Goal: Find specific page/section: Find specific page/section

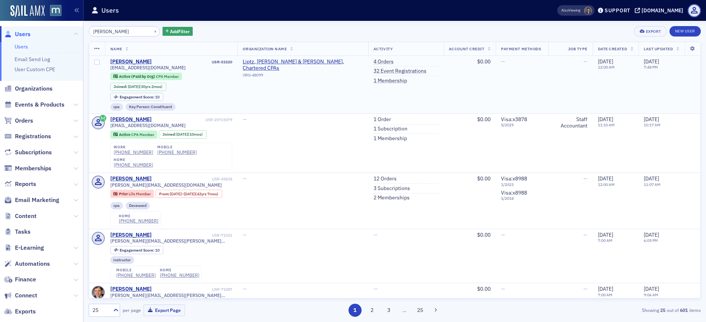
click at [147, 68] on span "[EMAIL_ADDRESS][DOMAIN_NAME]" at bounding box center [147, 68] width 75 height 6
copy div "[EMAIL_ADDRESS][DOMAIN_NAME]"
click at [152, 32] on div "×" at bounding box center [156, 30] width 8 height 9
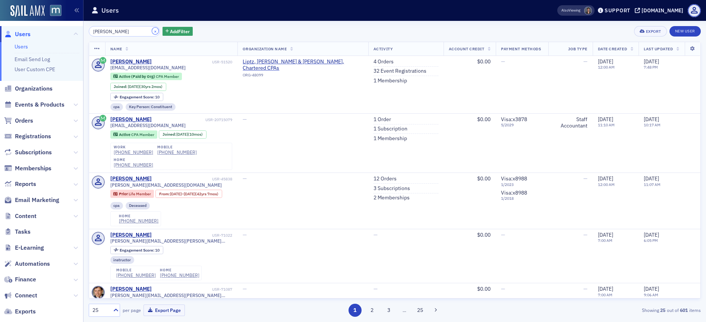
click at [152, 32] on button "×" at bounding box center [155, 31] width 7 height 7
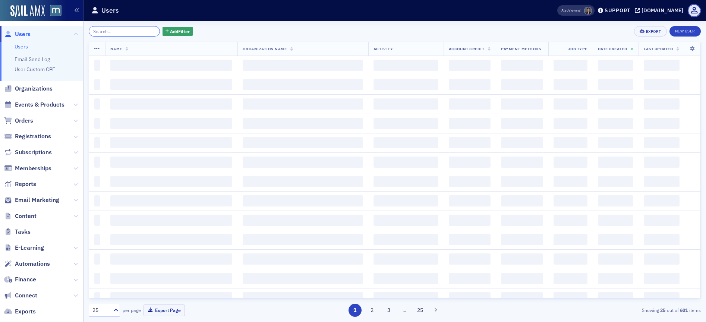
click at [140, 31] on input "search" at bounding box center [124, 31] width 71 height 10
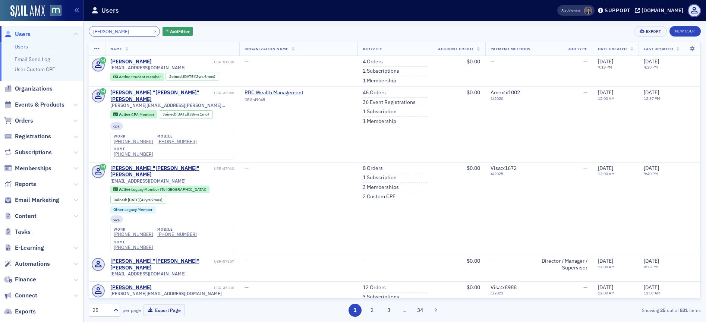
type input "[PERSON_NAME]"
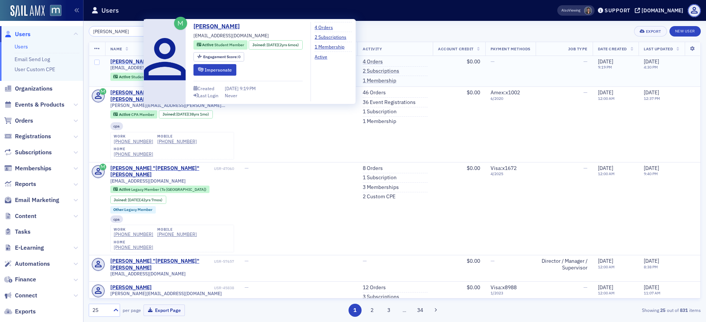
click at [131, 62] on div "[PERSON_NAME]" at bounding box center [130, 62] width 41 height 7
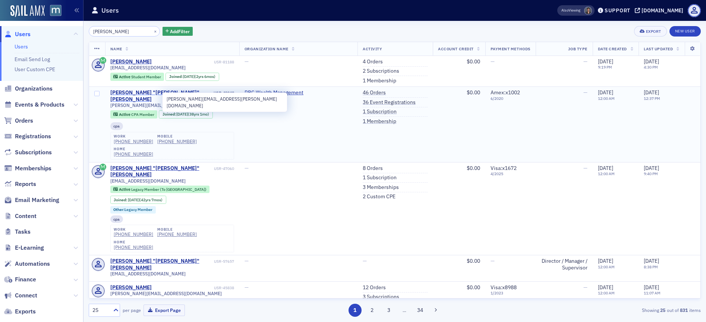
click at [124, 90] on div "[PERSON_NAME] "[PERSON_NAME]" [PERSON_NAME]" at bounding box center [161, 96] width 102 height 13
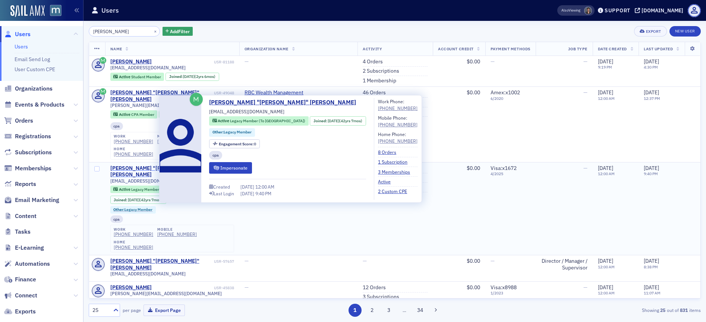
click at [134, 165] on div "[PERSON_NAME] "[PERSON_NAME]" [PERSON_NAME]" at bounding box center [161, 171] width 102 height 13
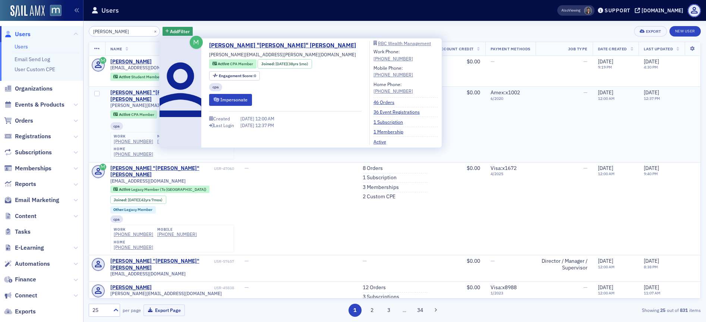
click at [134, 93] on div "[PERSON_NAME] "[PERSON_NAME]" [PERSON_NAME]" at bounding box center [161, 96] width 102 height 13
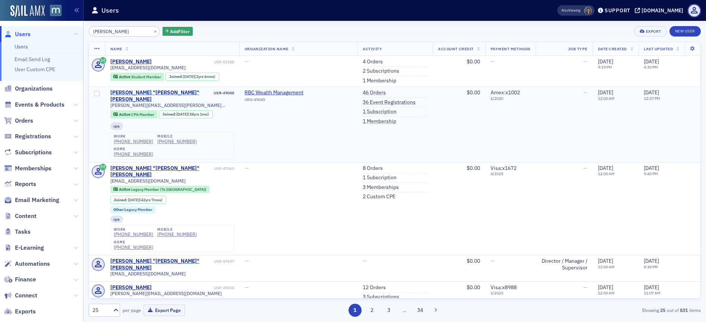
click at [141, 93] on div "[PERSON_NAME] "[PERSON_NAME]" [PERSON_NAME]" at bounding box center [161, 96] width 102 height 13
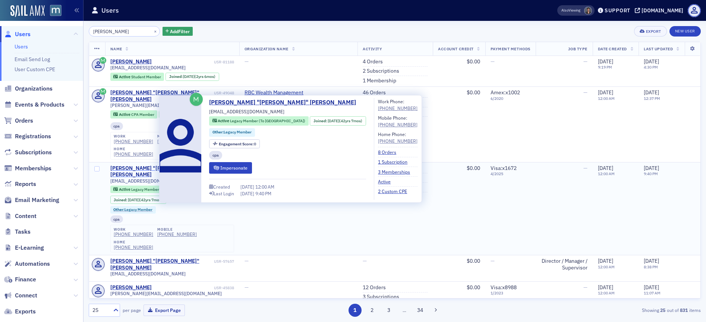
click at [127, 165] on div "[PERSON_NAME] "[PERSON_NAME]" [PERSON_NAME]" at bounding box center [161, 171] width 102 height 13
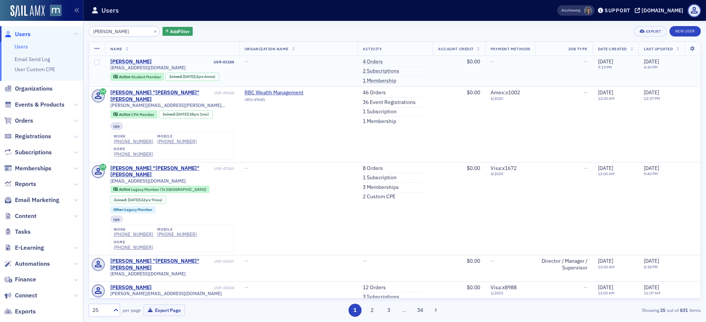
click at [129, 62] on div "[PERSON_NAME]" at bounding box center [130, 62] width 41 height 7
click at [152, 29] on button "×" at bounding box center [155, 31] width 7 height 7
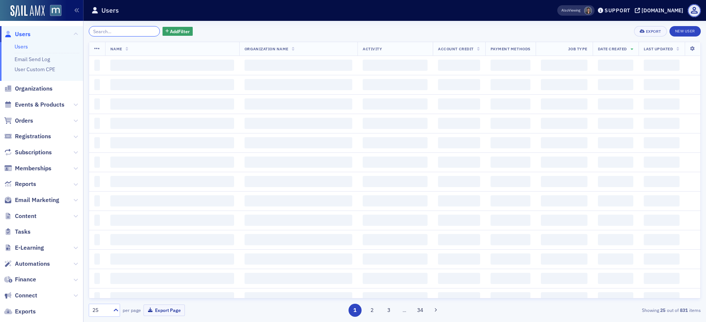
click at [123, 35] on input "search" at bounding box center [124, 31] width 71 height 10
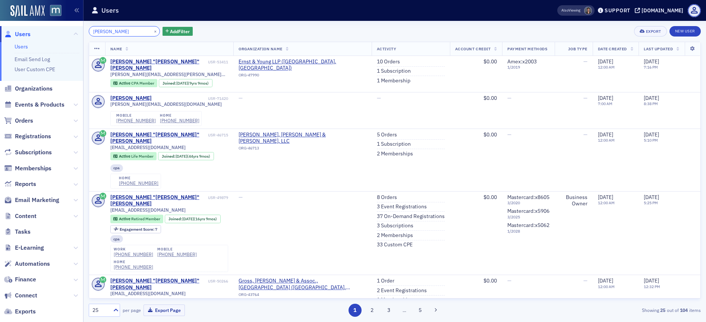
type input "[PERSON_NAME]"
